Goal: Information Seeking & Learning: Learn about a topic

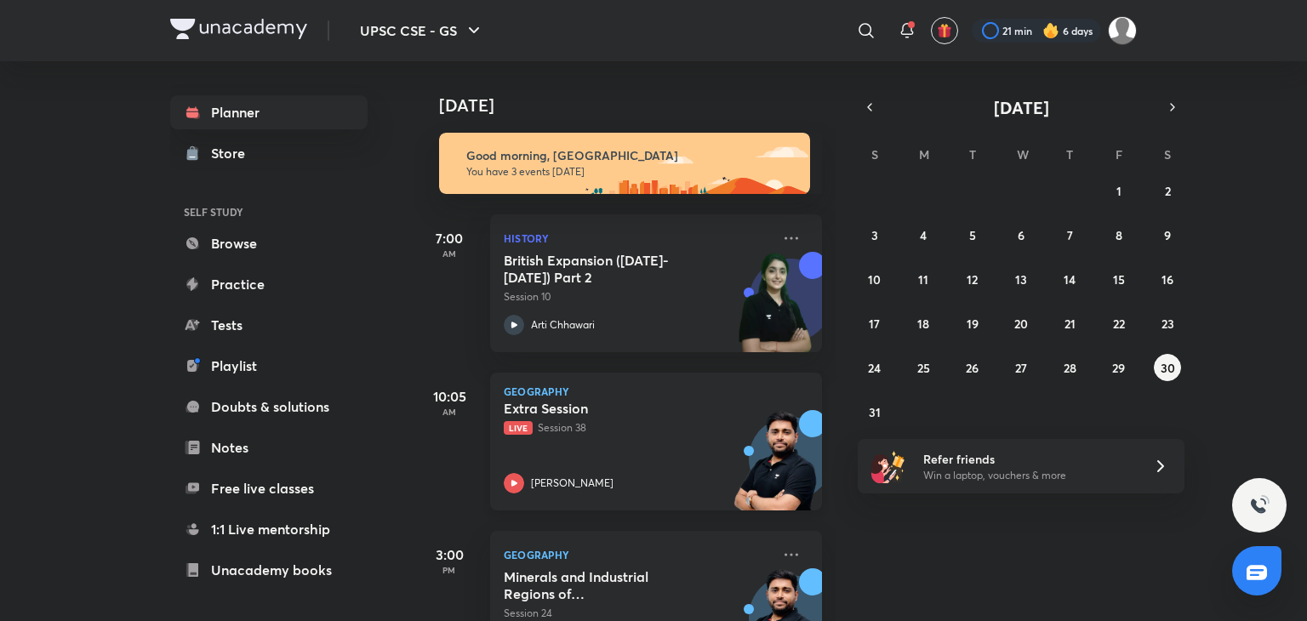
click at [529, 491] on div "[PERSON_NAME]" at bounding box center [637, 483] width 267 height 20
